Goal: Go to known website: Go to known website

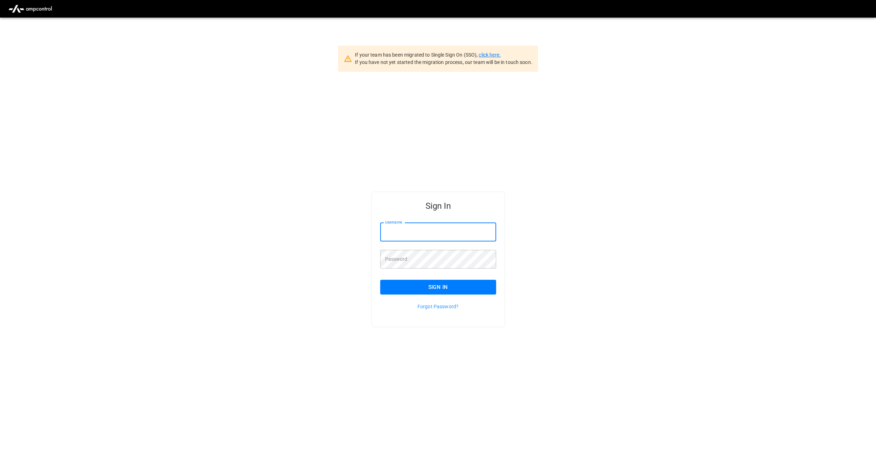
type input "********"
click at [489, 56] on link "click here." at bounding box center [490, 55] width 22 height 6
